Goal: Information Seeking & Learning: Check status

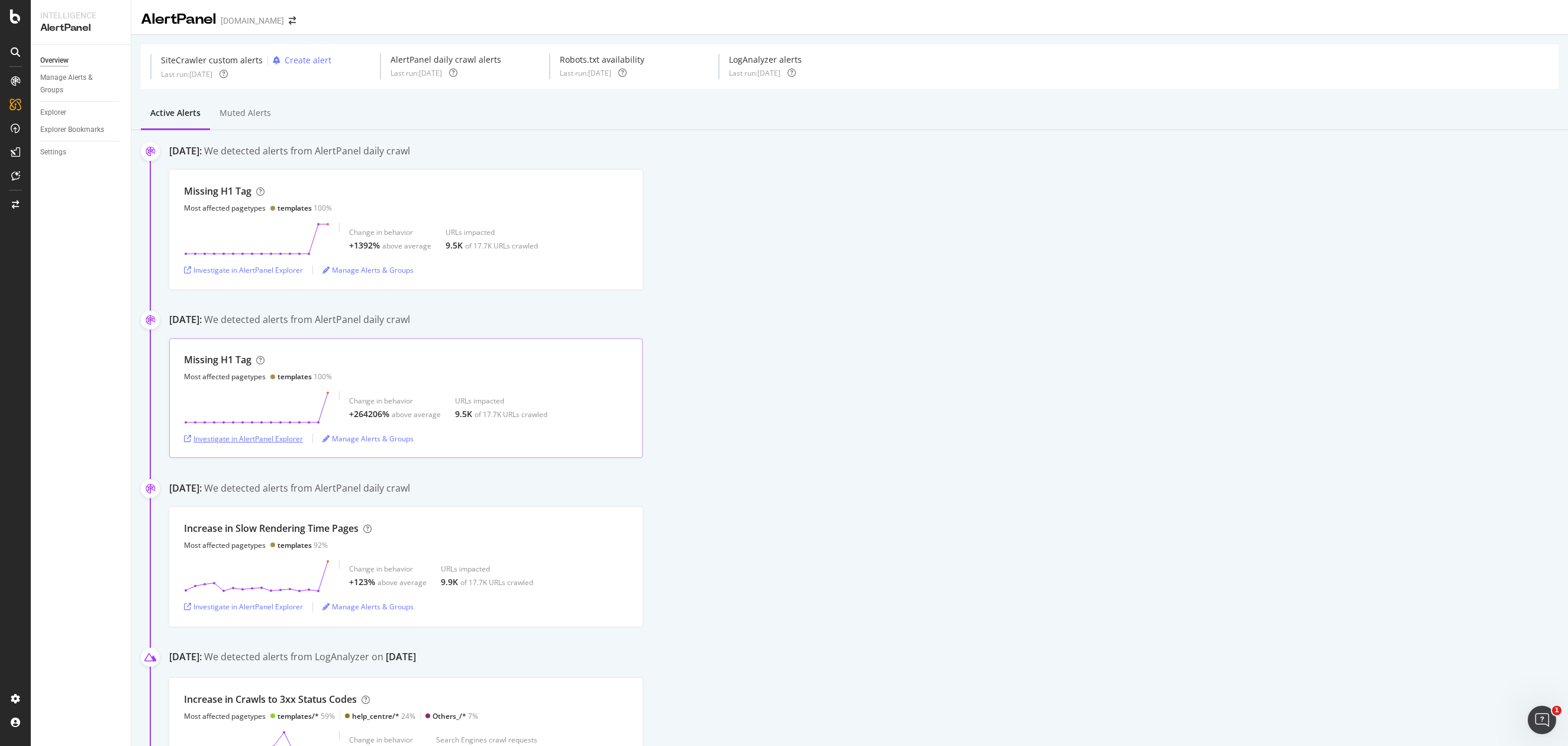
click at [250, 442] on div "Investigate in AlertPanel Explorer" at bounding box center [243, 439] width 119 height 10
